Goal: Information Seeking & Learning: Learn about a topic

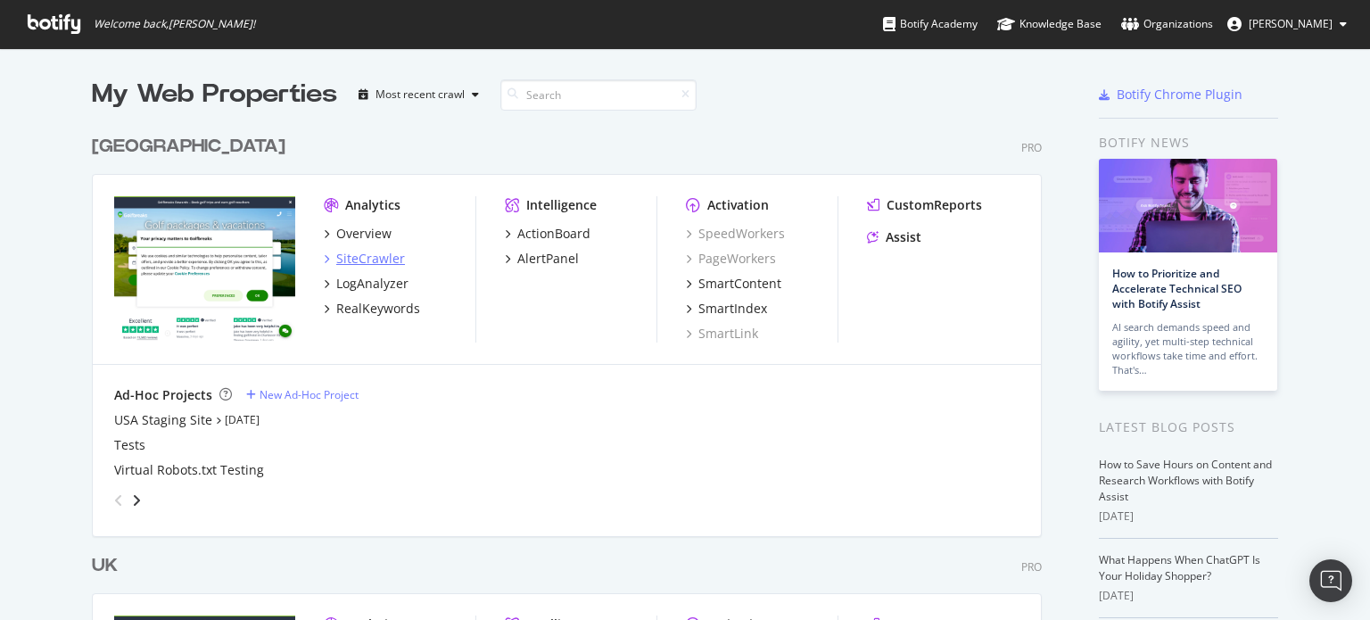
click at [364, 263] on div "SiteCrawler" at bounding box center [370, 259] width 69 height 18
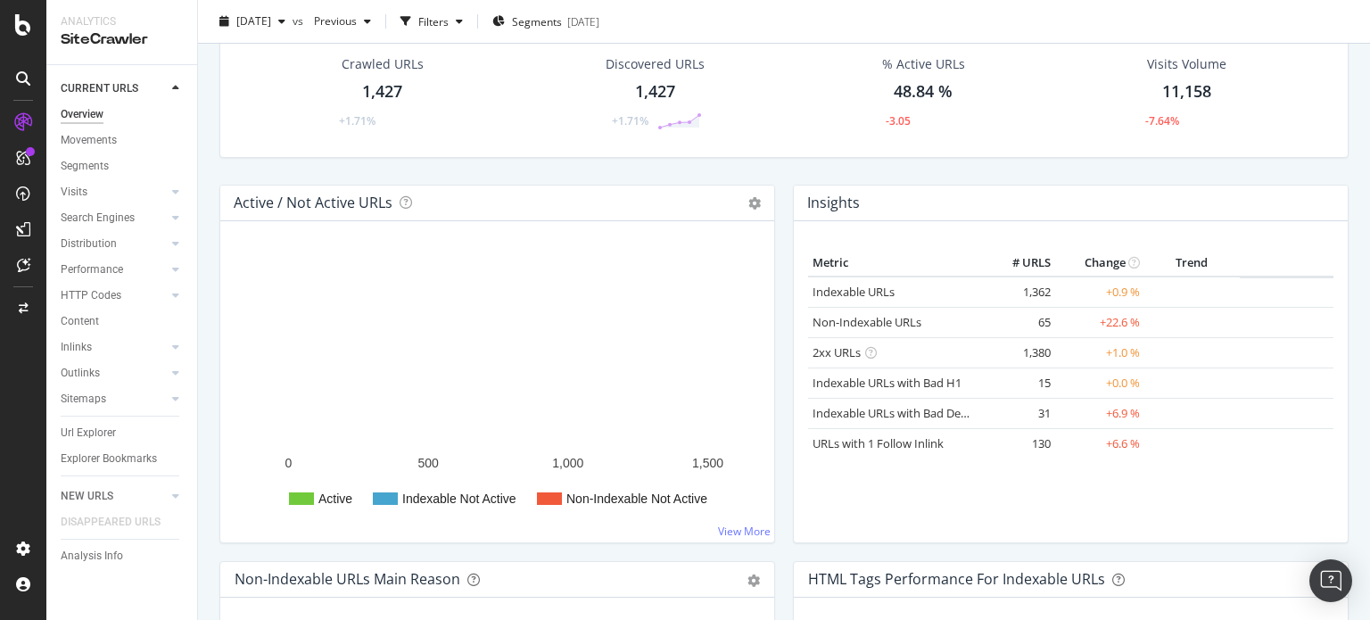
scroll to position [89, 0]
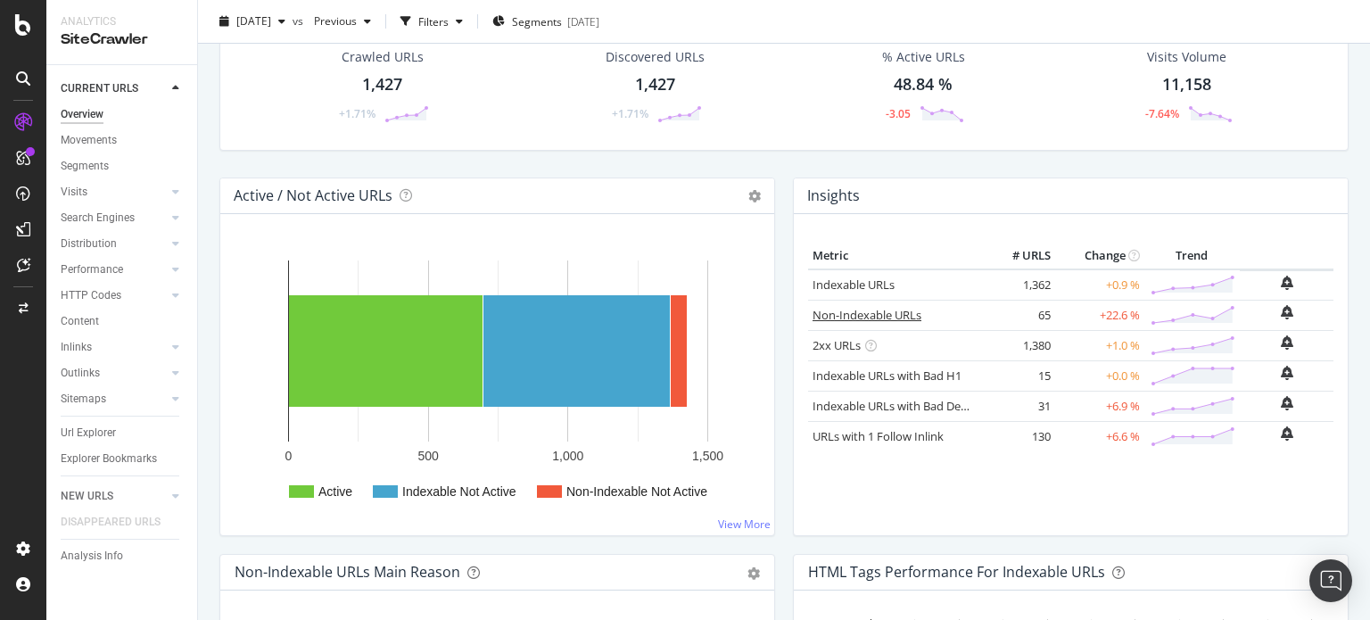
click at [883, 317] on link "Non-Indexable URLs" at bounding box center [866, 315] width 109 height 16
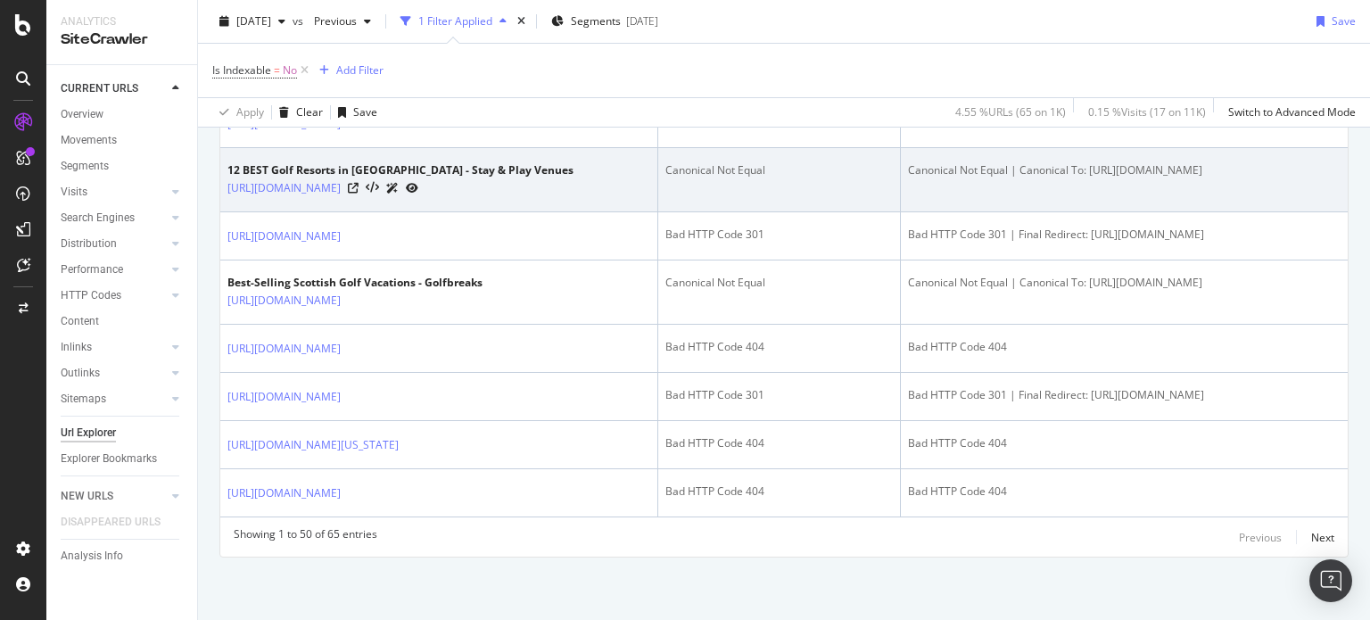
scroll to position [3121, 0]
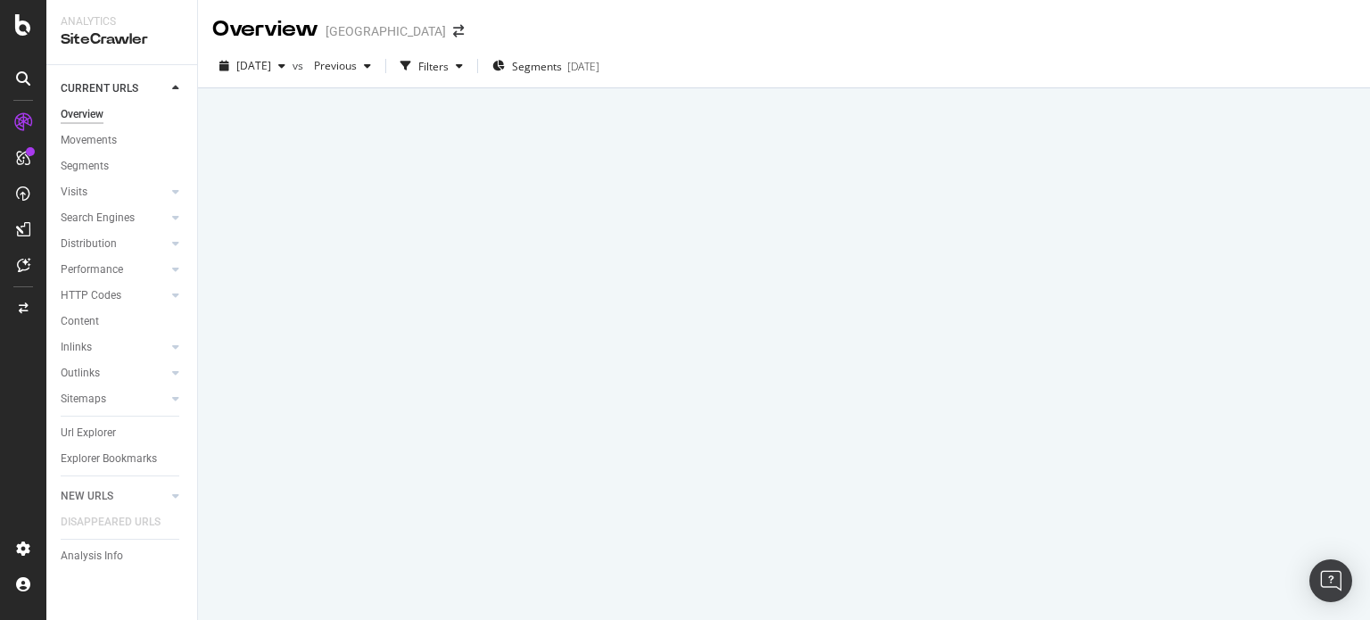
click at [25, 24] on icon at bounding box center [23, 24] width 16 height 21
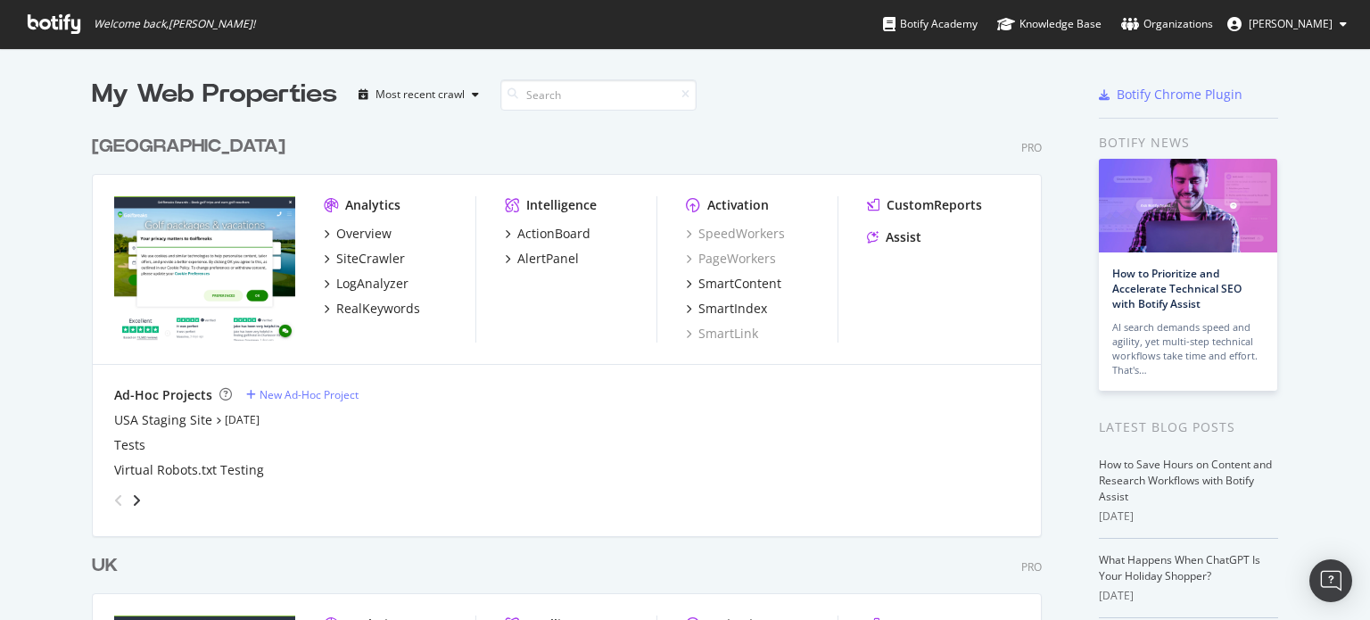
scroll to position [268, 0]
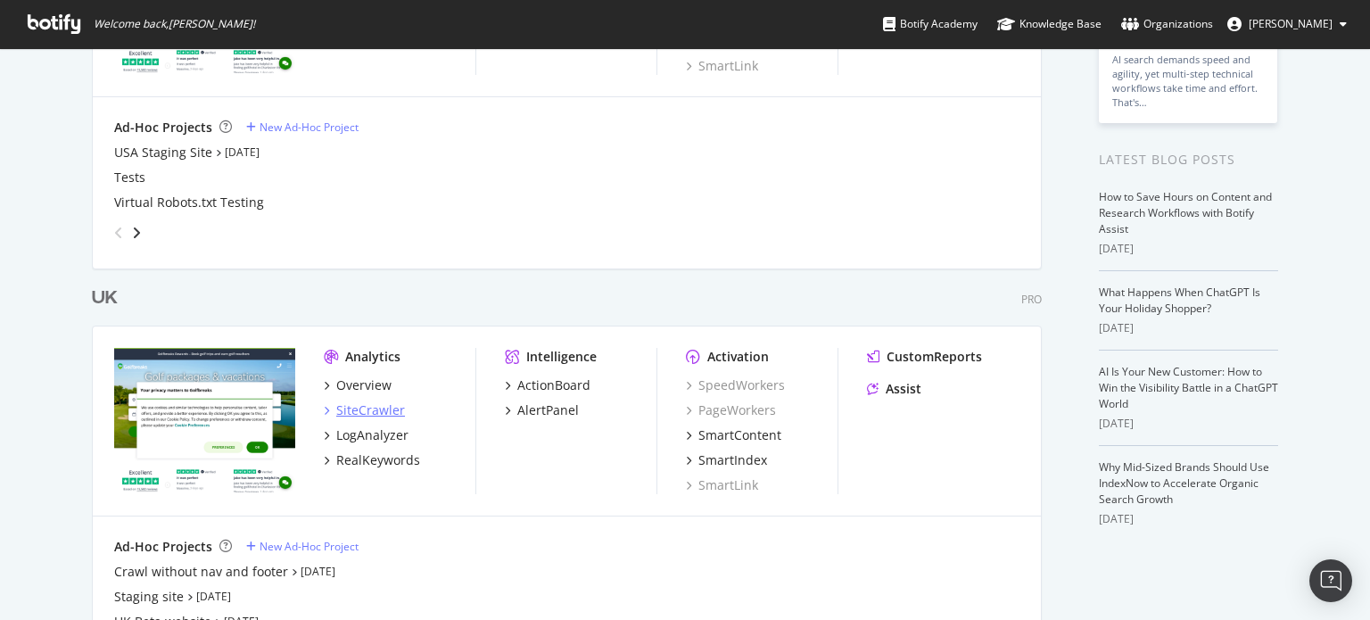
click at [379, 409] on div "SiteCrawler" at bounding box center [370, 410] width 69 height 18
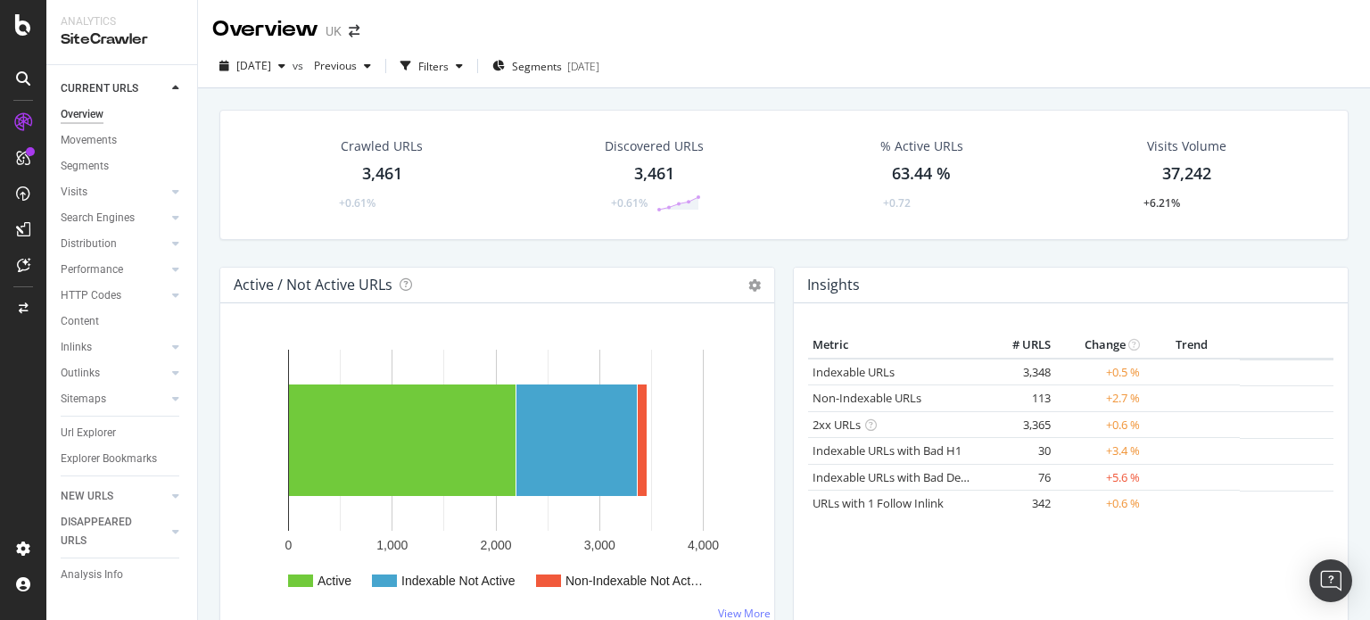
click at [608, 170] on div "Discovered URLs 3,461 +0.61%" at bounding box center [654, 174] width 135 height 93
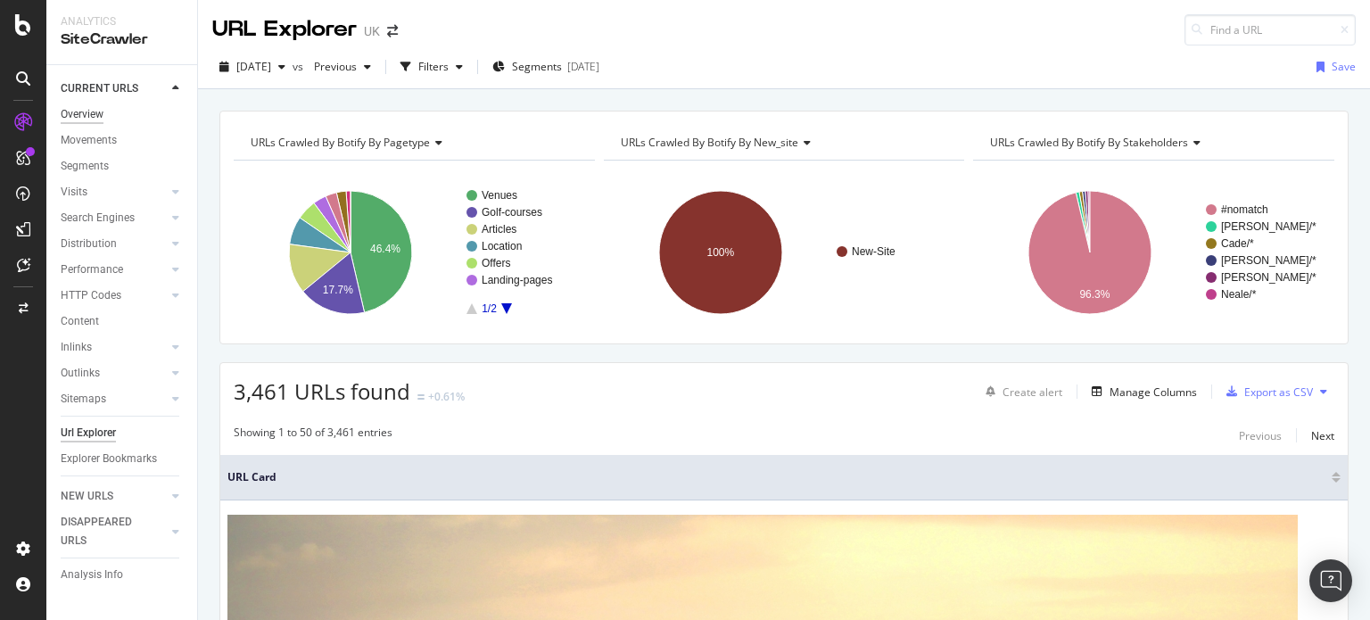
click at [65, 112] on div "Overview" at bounding box center [82, 114] width 43 height 19
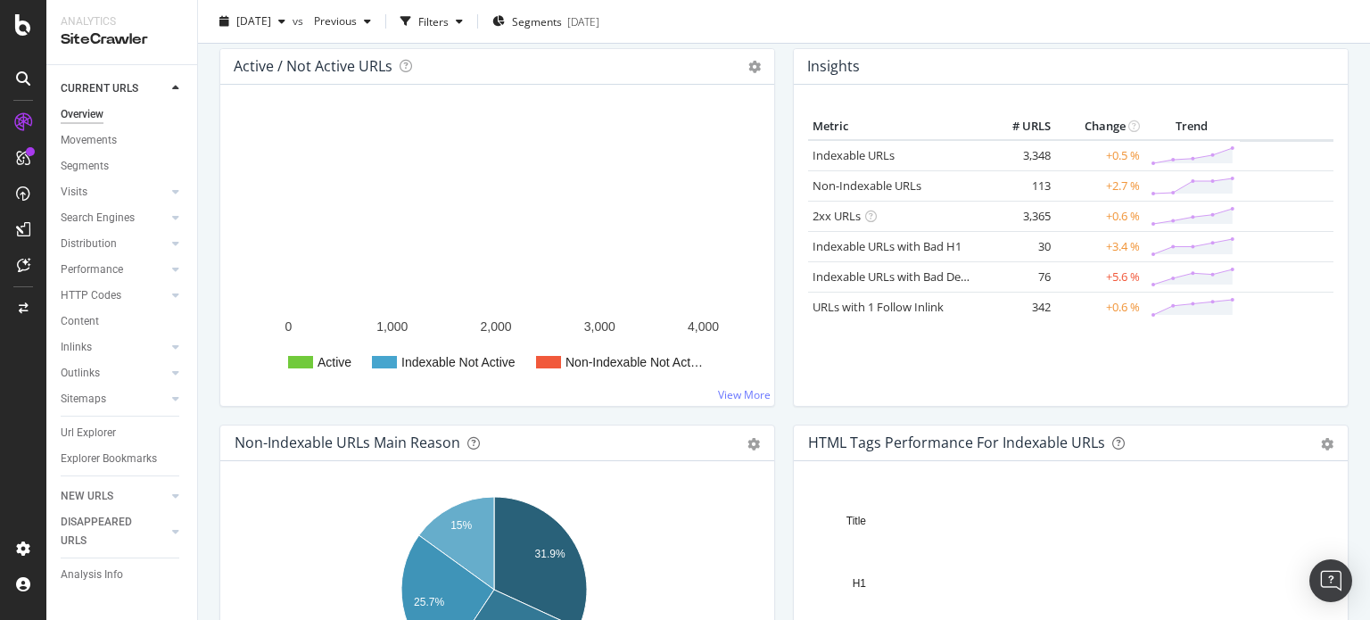
scroll to position [178, 0]
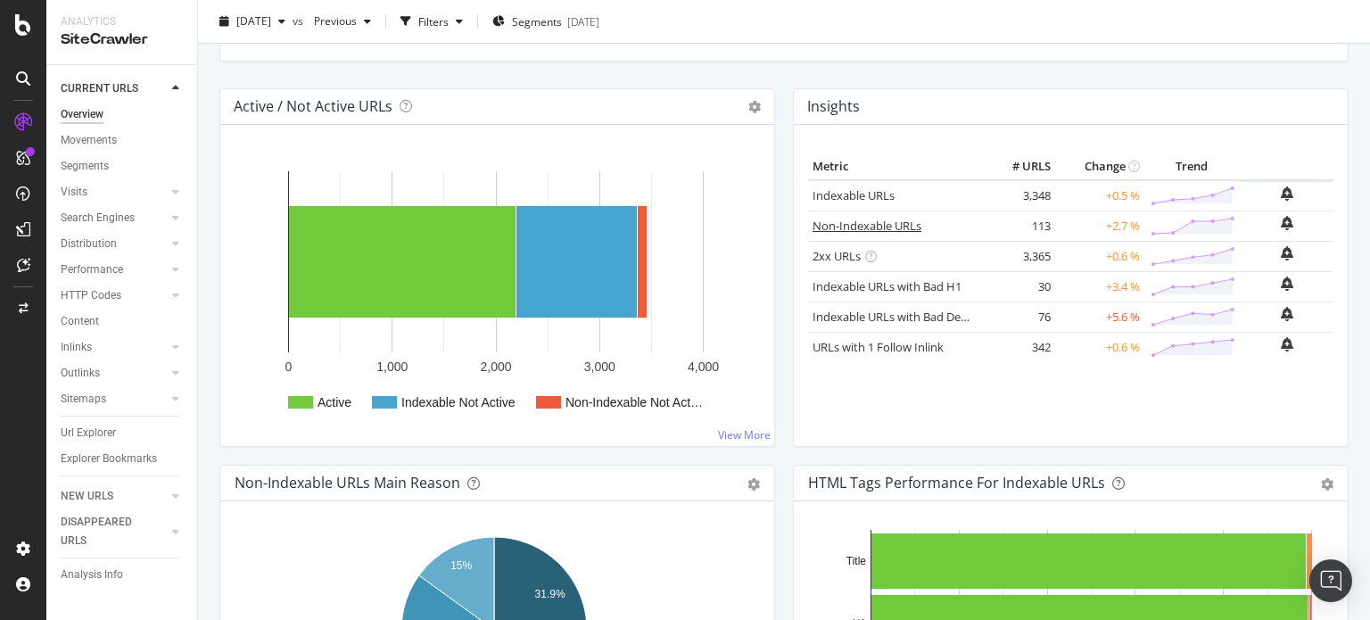
click at [885, 223] on link "Non-Indexable URLs" at bounding box center [866, 226] width 109 height 16
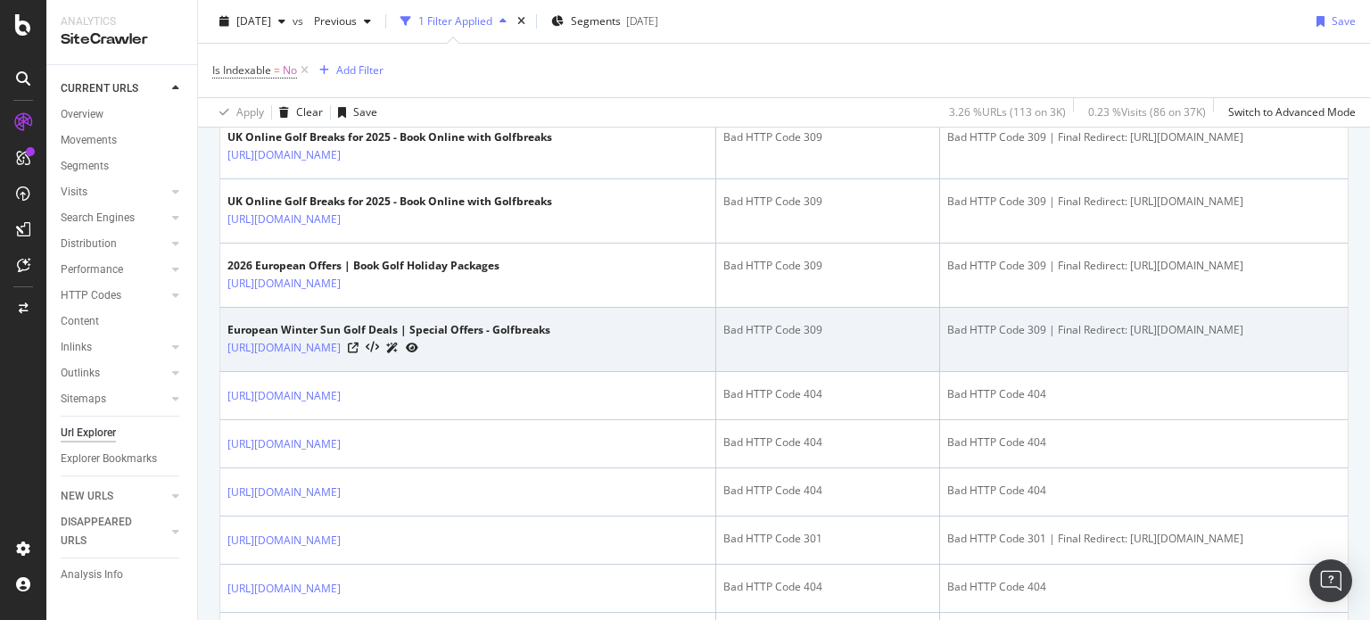
scroll to position [981, 0]
